Goal: Transaction & Acquisition: Obtain resource

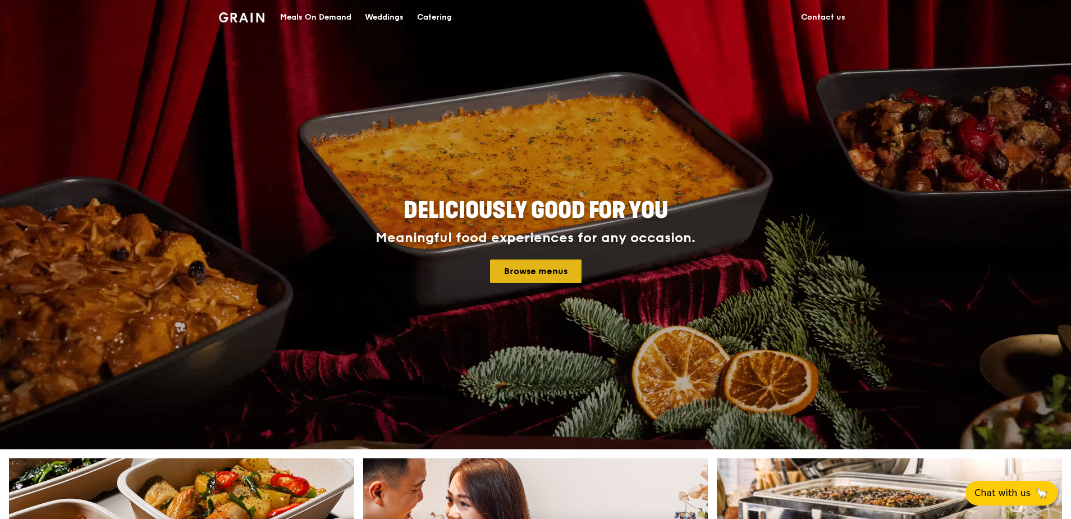
click at [537, 266] on link "Browse menus" at bounding box center [536, 271] width 92 height 24
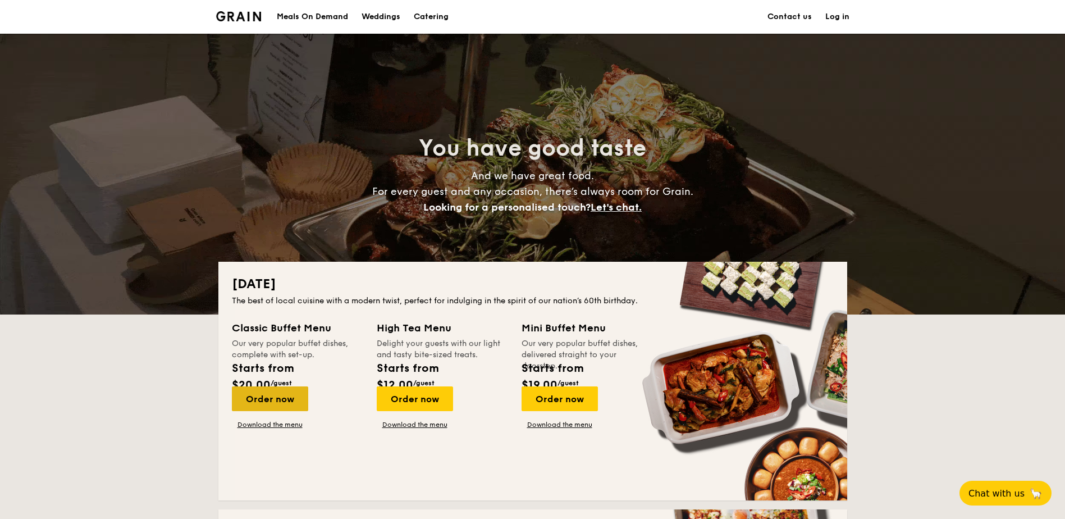
click at [308, 386] on div "Order now" at bounding box center [270, 398] width 76 height 25
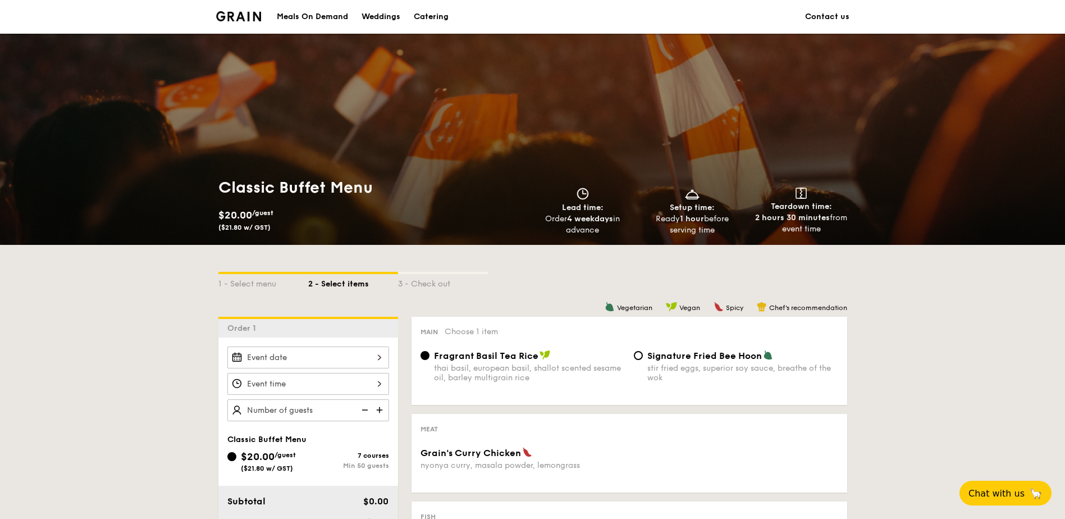
click at [348, 18] on div "Meals On Demand" at bounding box center [312, 17] width 71 height 34
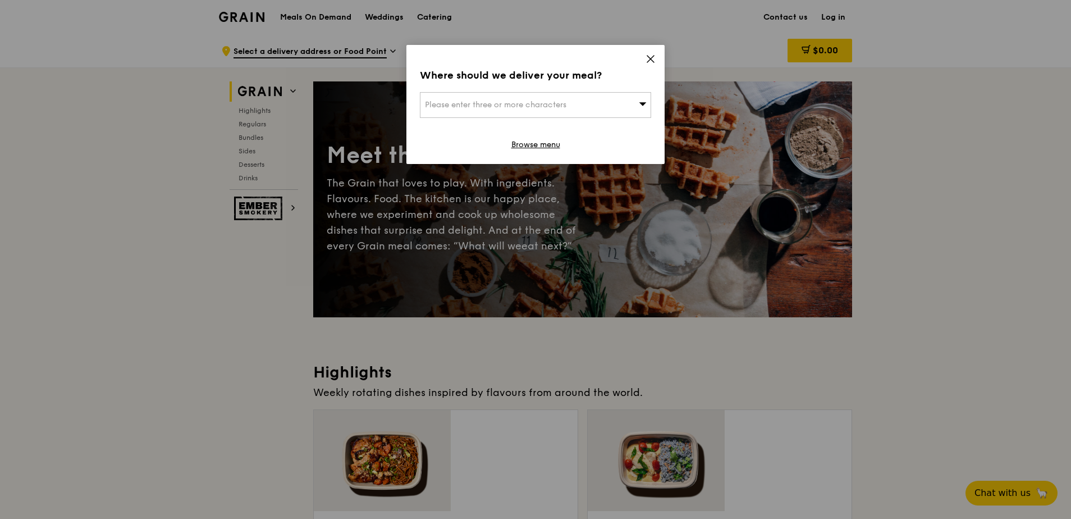
click at [651, 54] on icon at bounding box center [651, 59] width 10 height 10
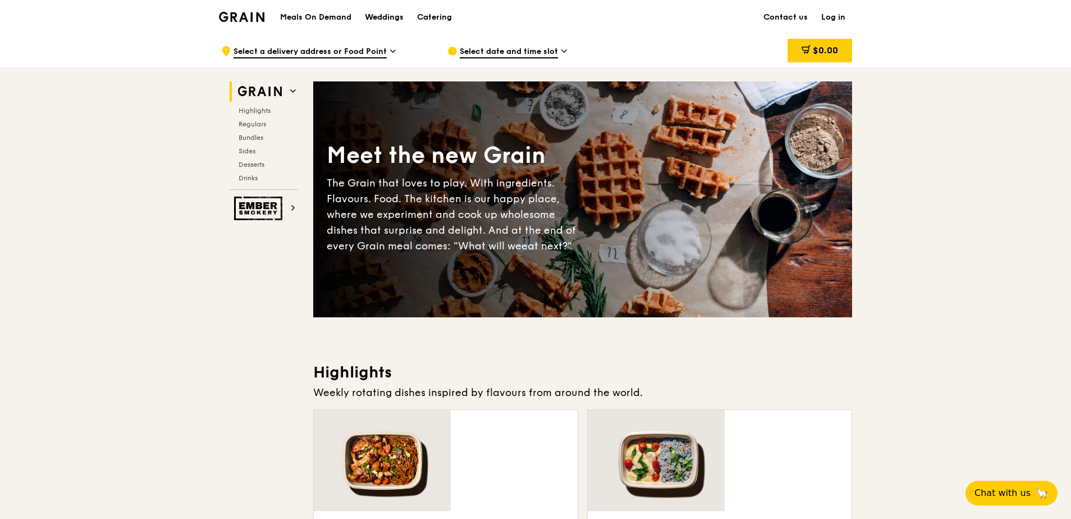
click at [404, 16] on div "Weddings" at bounding box center [384, 18] width 39 height 34
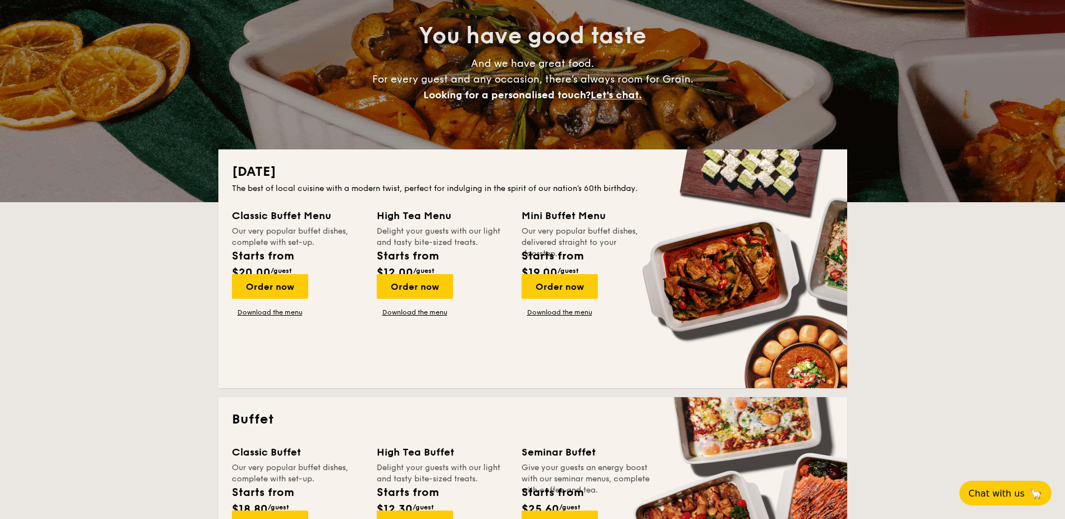
scroll to position [225, 0]
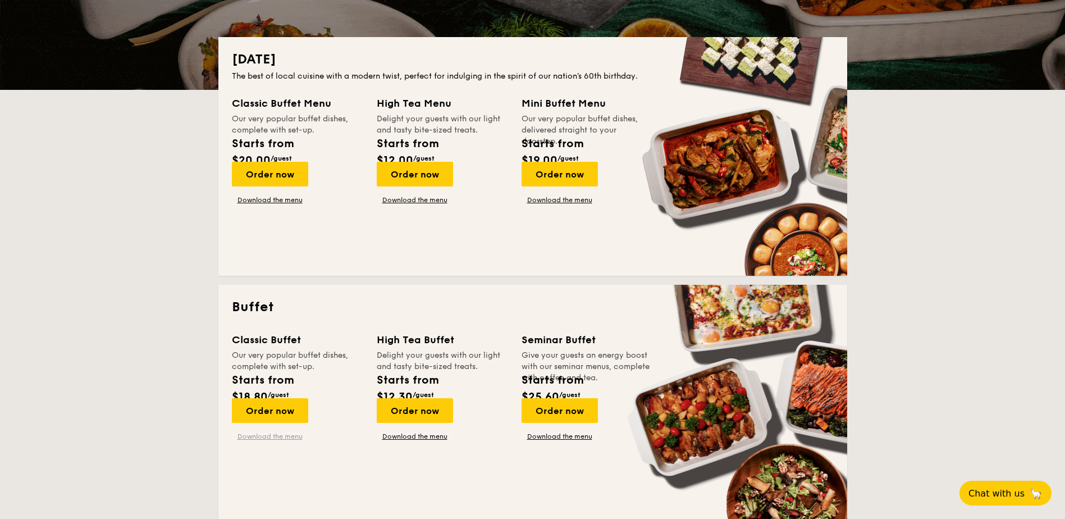
click at [308, 432] on link "Download the menu" at bounding box center [270, 436] width 76 height 9
